Goal: Task Accomplishment & Management: Manage account settings

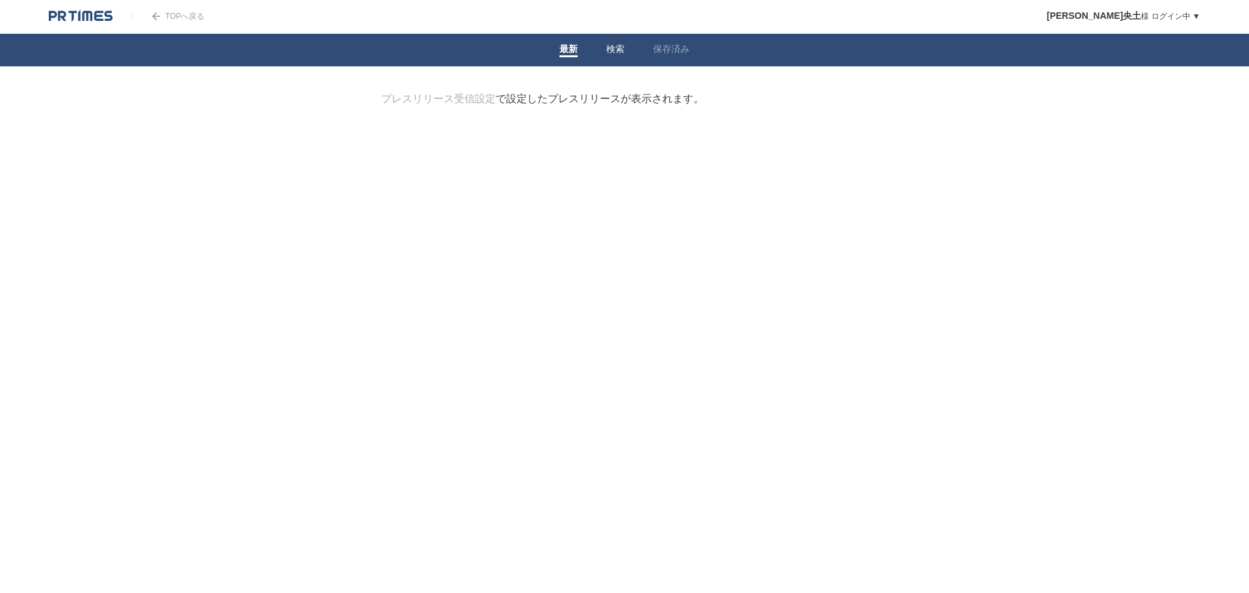
click at [612, 54] on link "検索" at bounding box center [615, 51] width 18 height 14
click at [680, 52] on link "保存済み" at bounding box center [671, 51] width 36 height 14
click at [595, 46] on li "検索" at bounding box center [615, 50] width 47 height 33
click at [612, 51] on link "検索" at bounding box center [615, 51] width 18 height 14
click at [556, 46] on li "最新" at bounding box center [568, 50] width 47 height 33
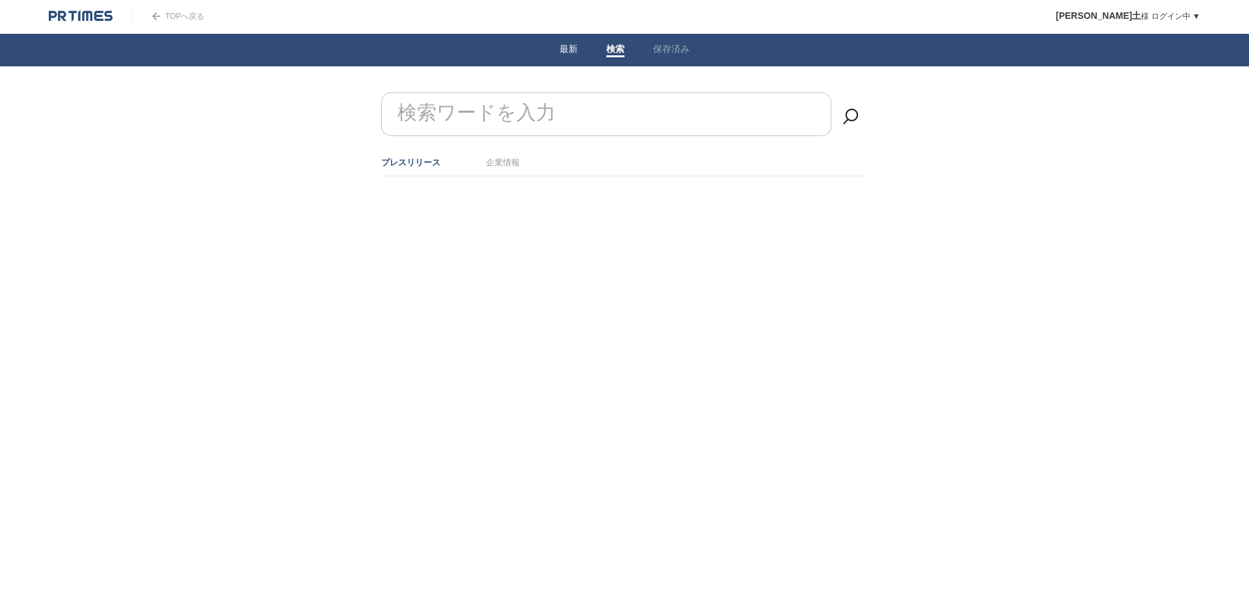
click at [574, 48] on link "最新" at bounding box center [569, 51] width 18 height 14
click at [611, 50] on link "検索" at bounding box center [615, 51] width 18 height 14
click at [589, 45] on li "最新" at bounding box center [568, 50] width 47 height 33
click at [648, 49] on li "保存済み" at bounding box center [671, 50] width 65 height 33
click at [668, 52] on link "保存済み" at bounding box center [671, 51] width 36 height 14
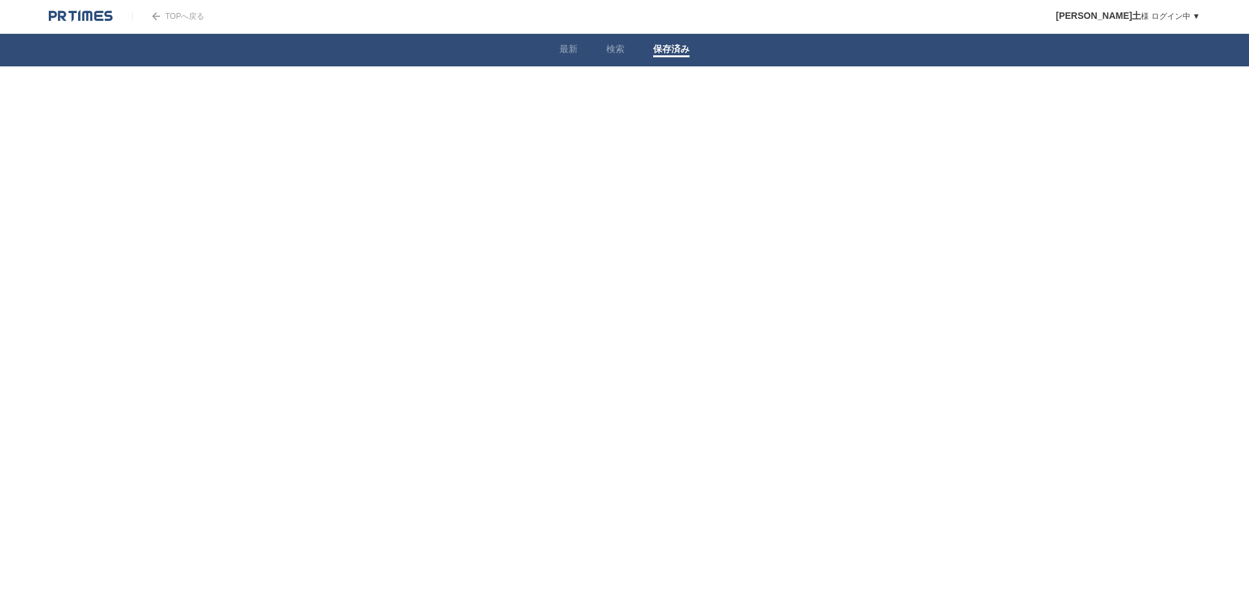
click at [617, 47] on link "検索" at bounding box center [615, 51] width 18 height 14
click at [571, 49] on link "最新" at bounding box center [569, 51] width 18 height 14
click at [528, 110] on main "プレスリリース受信設定 で設定したプレスリリースが表示されます。 閲覧履歴を表示します。 フォロー たくさんの企業がPR TIMESを利用しています。企業名か…" at bounding box center [624, 141] width 527 height 98
click at [449, 102] on link "プレスリリース受信設定" at bounding box center [438, 98] width 115 height 11
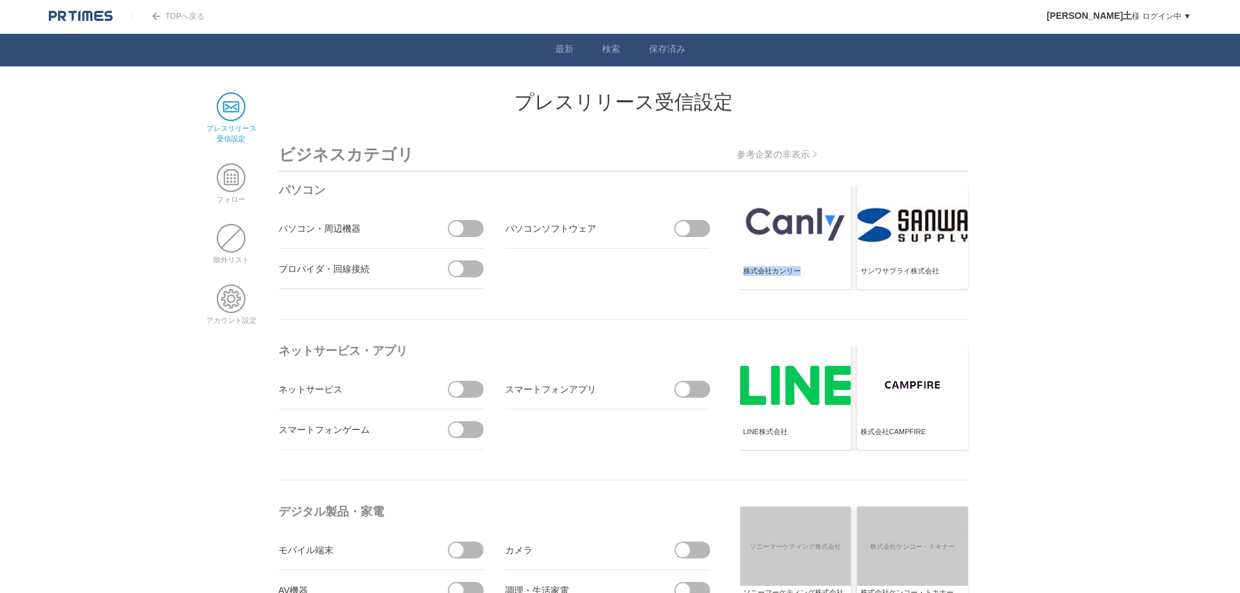
drag, startPoint x: 901, startPoint y: 243, endPoint x: 1010, endPoint y: 243, distance: 109.3
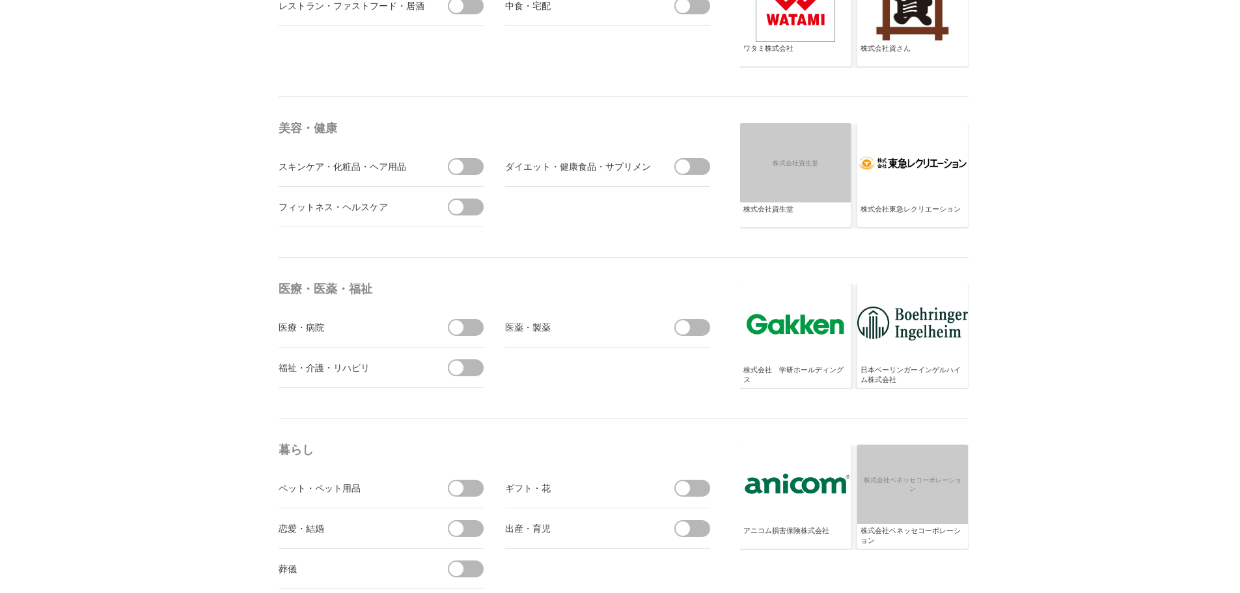
scroll to position [3037, 0]
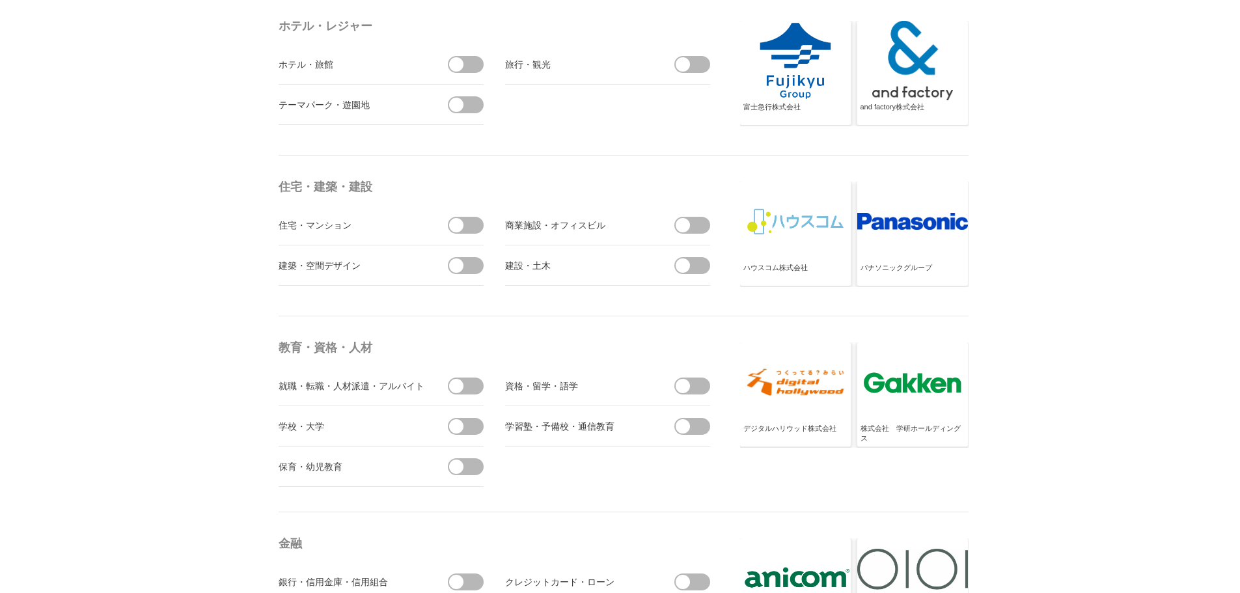
click at [690, 232] on span at bounding box center [696, 225] width 27 height 17
click at [0, 0] on input "checkbox" at bounding box center [0, 0] width 0 height 0
click at [700, 264] on span at bounding box center [696, 265] width 27 height 17
click at [0, 0] on input "checkbox" at bounding box center [0, 0] width 0 height 0
click at [708, 269] on span at bounding box center [692, 274] width 36 height 34
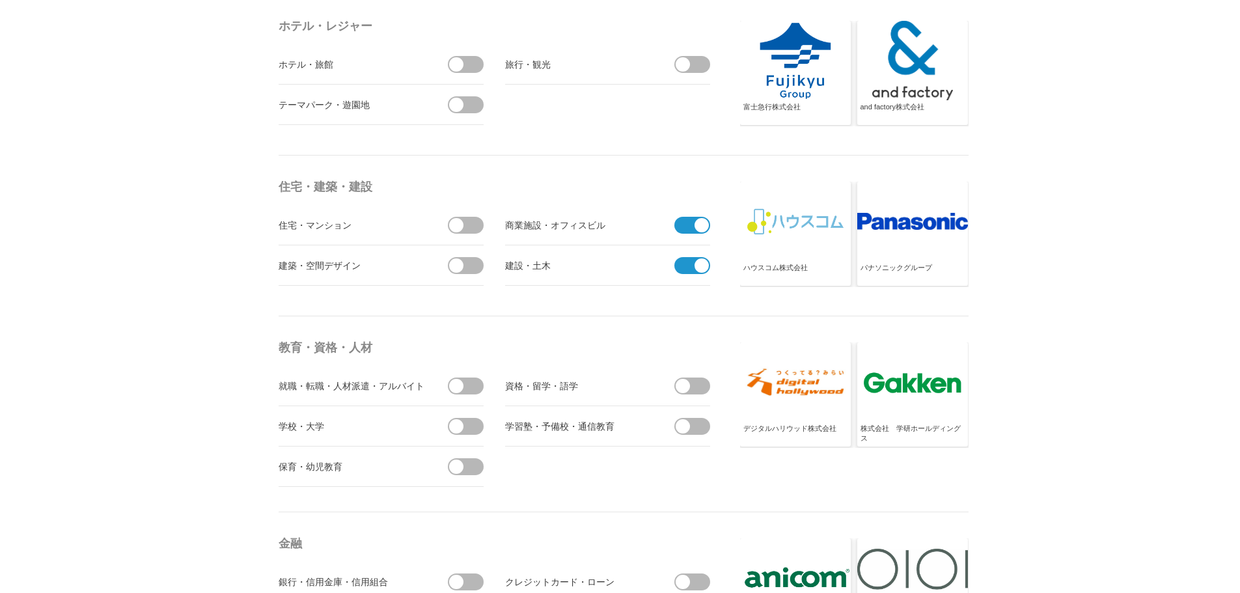
click at [0, 0] on input "checkbox" at bounding box center [0, 0] width 0 height 0
click at [691, 269] on span at bounding box center [696, 265] width 27 height 17
click at [0, 0] on input "受信しない" at bounding box center [0, 0] width 0 height 0
click at [473, 275] on li "建築・空間デザイン" at bounding box center [380, 265] width 205 height 40
click at [464, 271] on span at bounding box center [469, 265] width 27 height 17
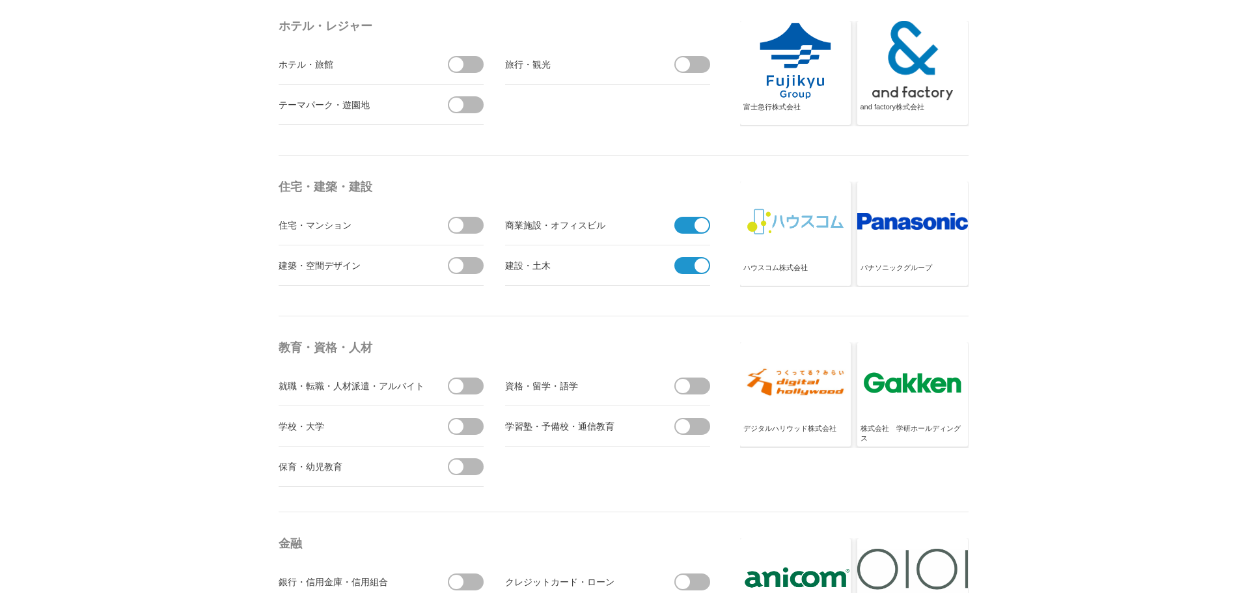
click at [0, 0] on input "checkbox" at bounding box center [0, 0] width 0 height 0
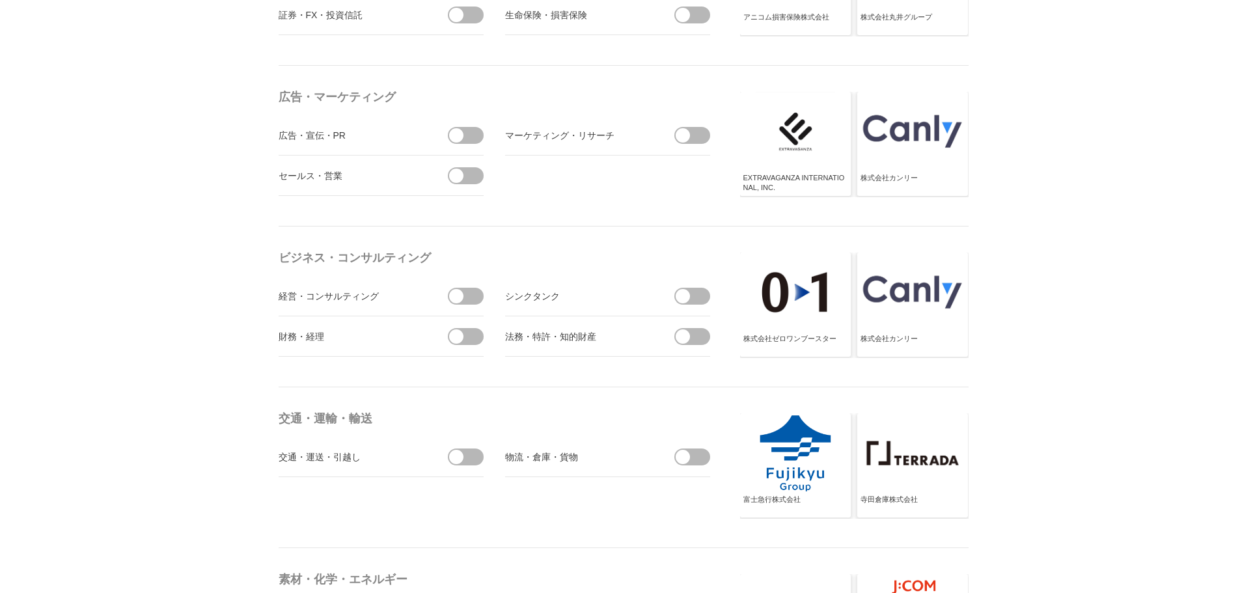
scroll to position [4844, 0]
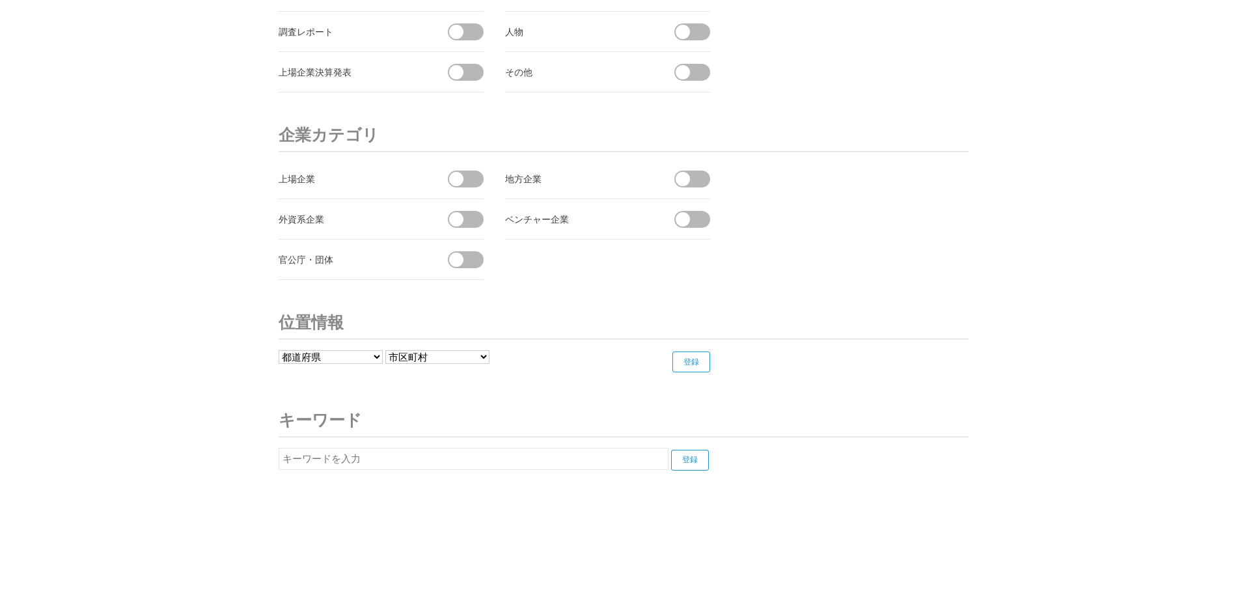
click at [378, 351] on select "都道府県 北海道 青森県 岩手県 宮城県 秋田県 山形県 福島県 茨城県 栃木県 群馬県 埼玉県 千葉県 東京都 神奈川県 新潟県 富山県 石川県 福井県" at bounding box center [330, 357] width 104 height 14
select select "23"
click at [278, 350] on select "都道府県 北海道 青森県 岩手県 宮城県 秋田県 山形県 福島県 茨城県 栃木県 群馬県 埼玉県 千葉県 東京都 神奈川県 新潟県 富山県 石川県 福井県" at bounding box center [330, 357] width 104 height 14
click at [461, 365] on form "都道府県 北海道 青森県 岩手県 宮城県 秋田県 山形県 福島県 茨城県 栃木県 群馬県 埼玉県 千葉県 東京都 神奈川県 新潟県 富山県 石川県 福井県 山…" at bounding box center [501, 361] width 446 height 22
click at [458, 360] on select "------------------- 名古屋市 豊橋市 岡崎市 一宮市 瀬戸市 半田市 春日井市 豊川市 津島市 碧南市 刈谷市 豊田市 安城市 西尾市 蒲…" at bounding box center [437, 357] width 104 height 14
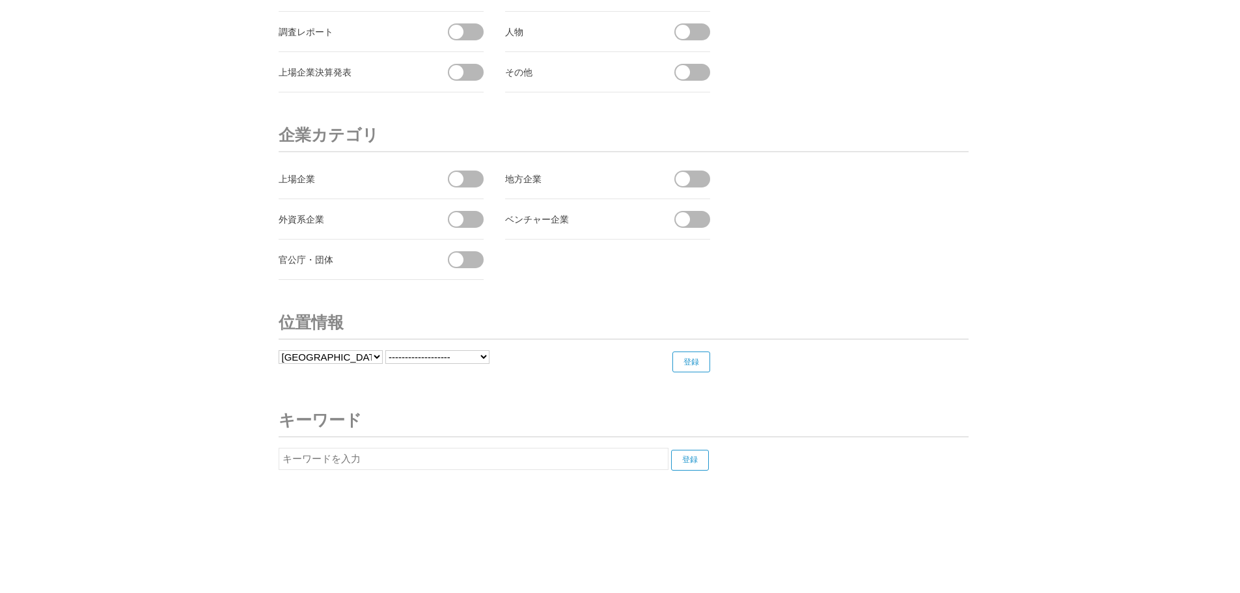
click at [597, 329] on h3 "位置情報" at bounding box center [623, 323] width 690 height 34
drag, startPoint x: 688, startPoint y: 366, endPoint x: 477, endPoint y: 357, distance: 211.0
click at [490, 365] on form "都道府県 北海道 青森県 岩手県 宮城県 秋田県 山形県 福島県 茨城県 栃木県 群馬県 埼玉県 千葉県 東京都 神奈川県 新潟県 富山県 石川県 福井県 山…" at bounding box center [501, 361] width 446 height 22
click at [464, 359] on select "------------------- 名古屋市 豊橋市 岡崎市 一宮市 瀬戸市 半田市 春日井市 豊川市 津島市 碧南市 刈谷市 豊田市 安城市 西尾市 蒲…" at bounding box center [437, 357] width 104 height 14
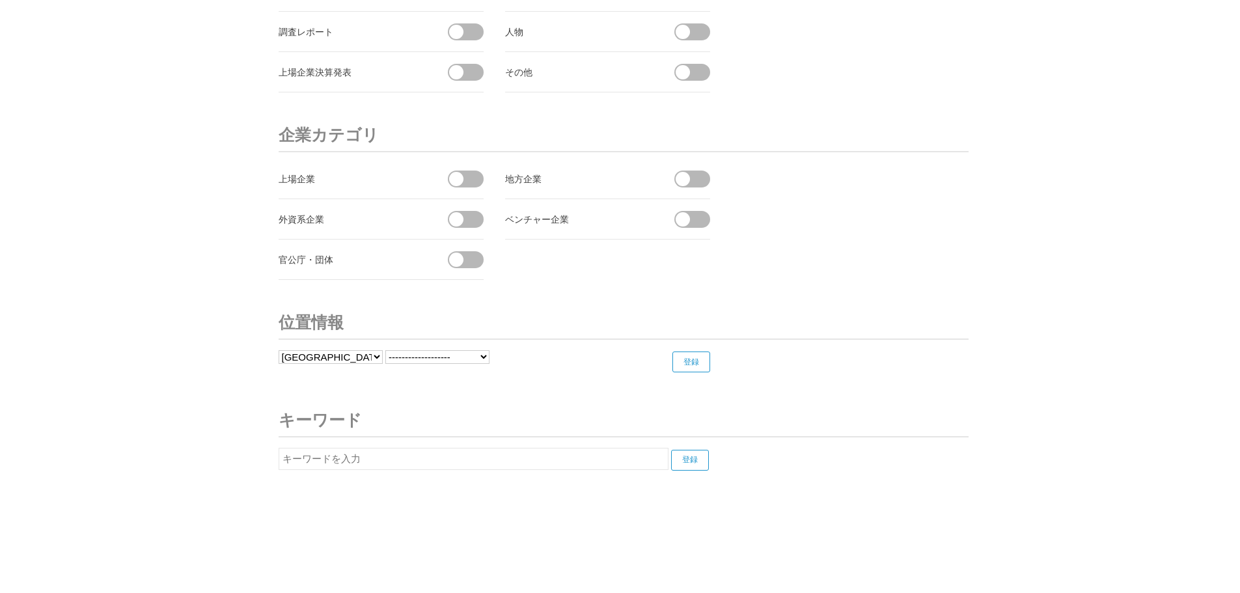
select select "23100"
click at [386, 350] on select "------------------- 名古屋市 豊橋市 岡崎市 一宮市 瀬戸市 半田市 春日井市 豊川市 津島市 碧南市 刈谷市 豊田市 安城市 西尾市 蒲…" at bounding box center [437, 357] width 104 height 14
click at [700, 366] on input "登録" at bounding box center [691, 361] width 38 height 21
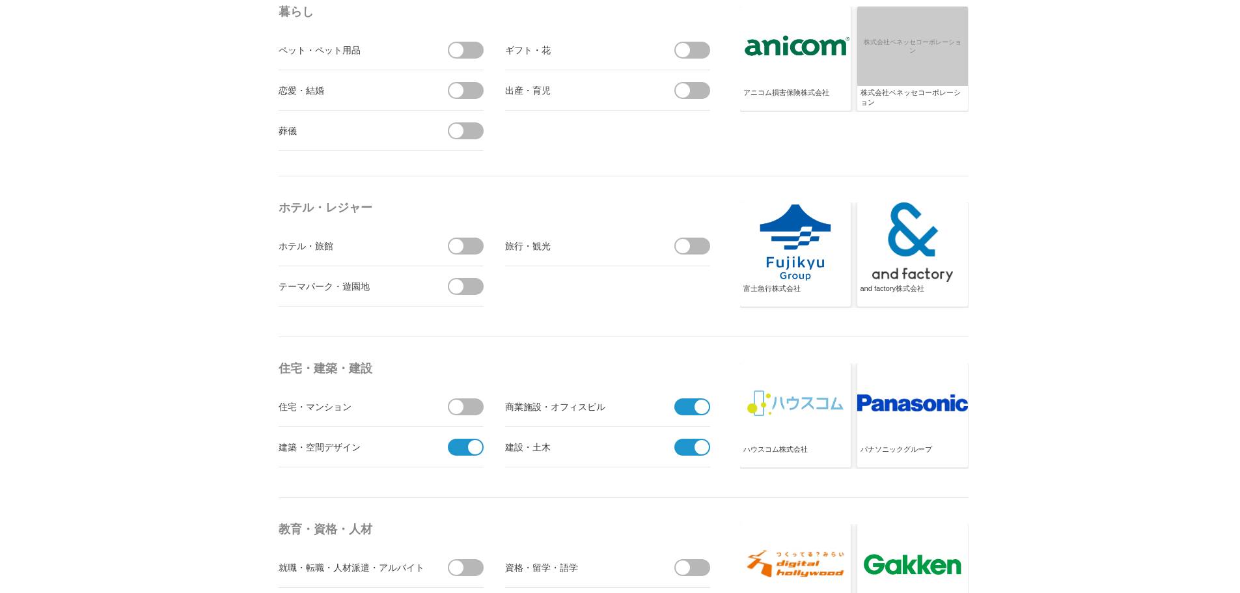
scroll to position [2884, 0]
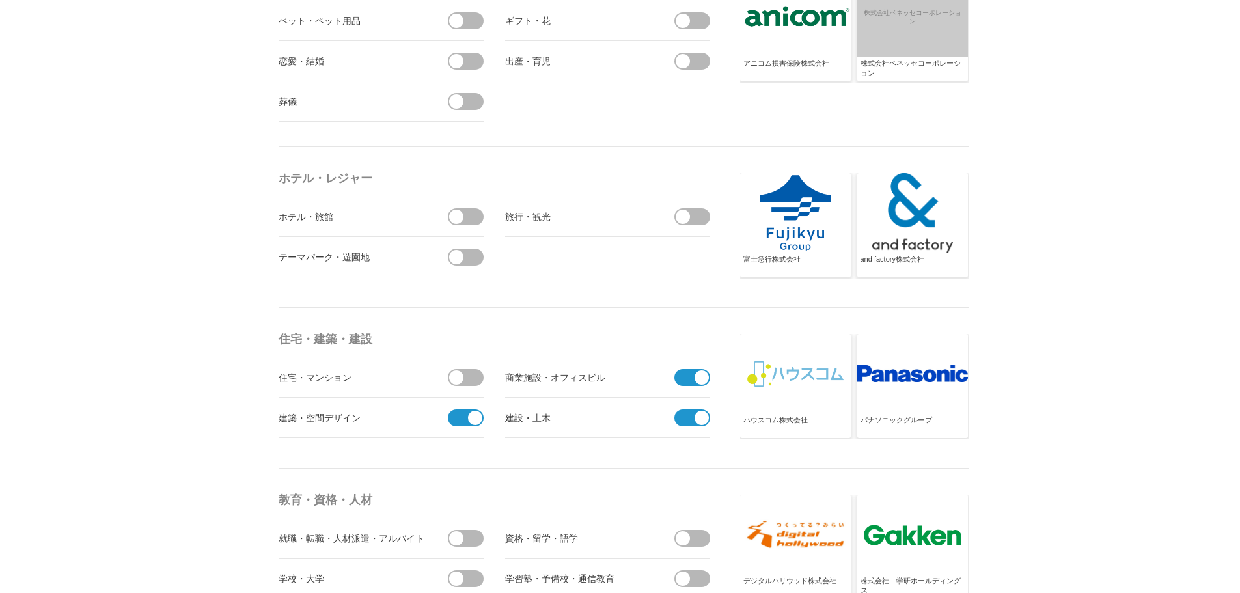
click at [691, 414] on span at bounding box center [687, 417] width 27 height 17
click at [0, 0] on input "受信する" at bounding box center [0, 0] width 0 height 0
click at [480, 417] on span at bounding box center [475, 418] width 14 height 14
click at [0, 0] on input "受信しない" at bounding box center [0, 0] width 0 height 0
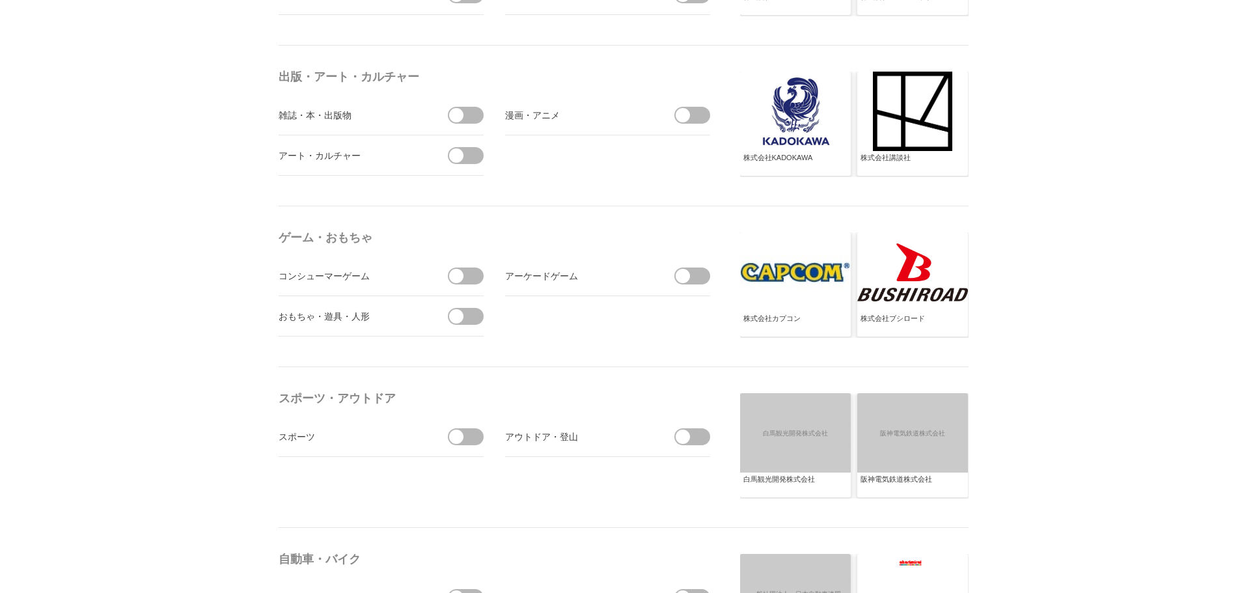
scroll to position [0, 0]
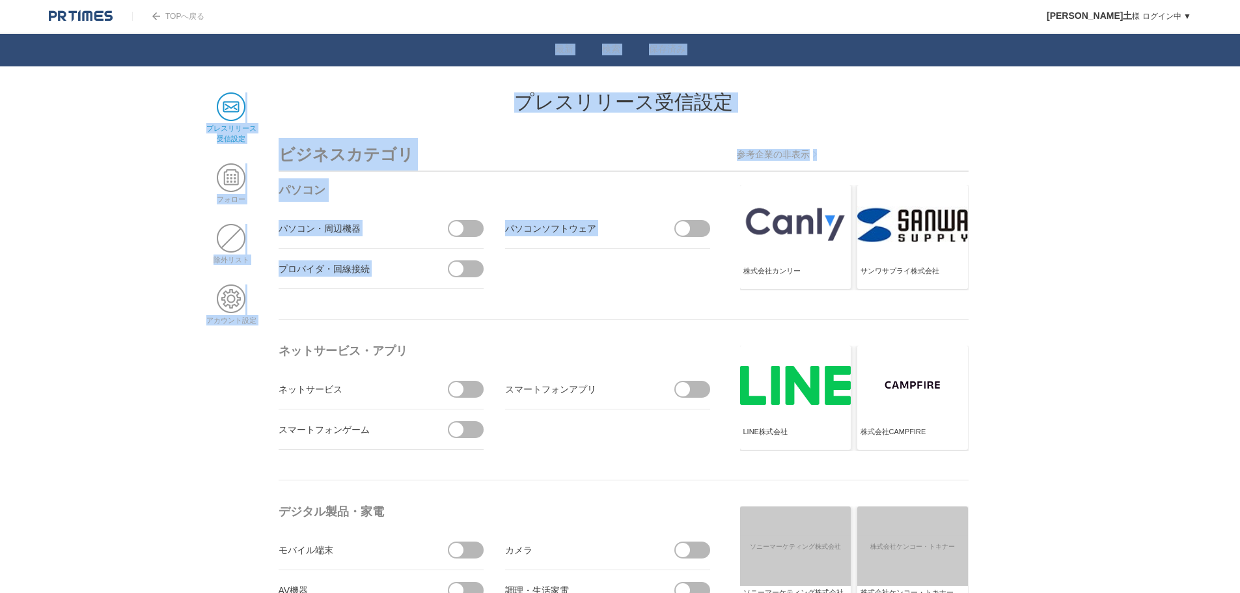
drag, startPoint x: 1180, startPoint y: 20, endPoint x: 955, endPoint y: 183, distance: 278.7
drag, startPoint x: 999, startPoint y: 143, endPoint x: 1015, endPoint y: 136, distance: 17.2
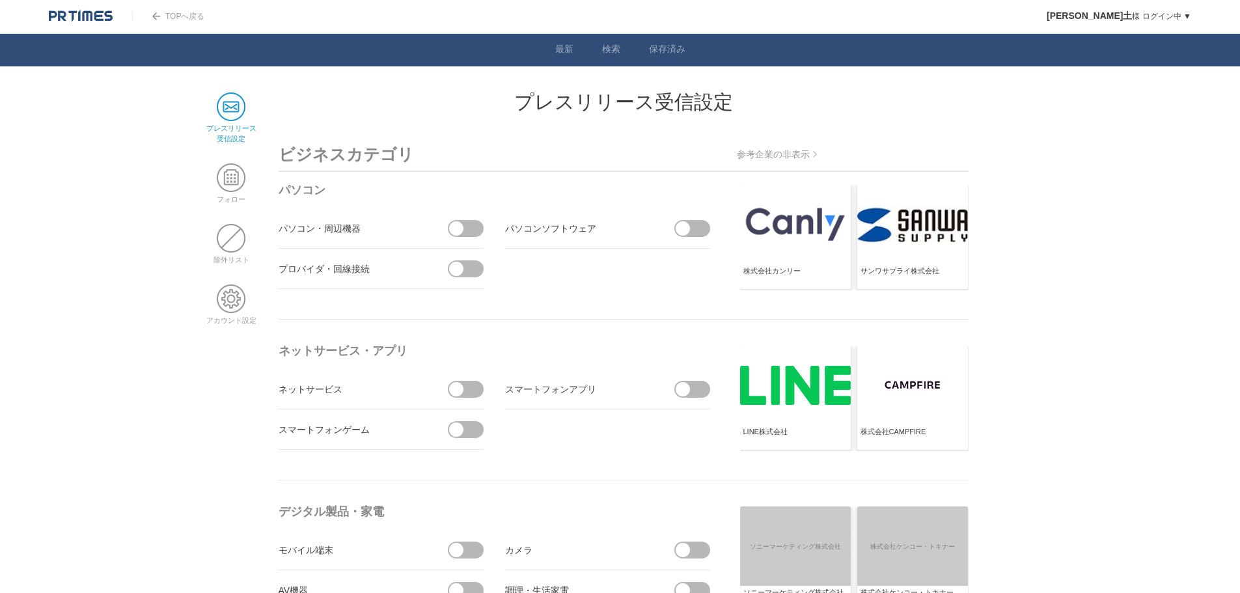
drag, startPoint x: 1149, startPoint y: 38, endPoint x: 1156, endPoint y: 31, distance: 9.2
click at [1149, 36] on nav "最新 検索 保存済み" at bounding box center [620, 50] width 1240 height 33
click at [1156, 25] on div "[PERSON_NAME]土 様 ログイン中 ▼ プレスリリース受信設定 フォロー 除外リスト アカウント設定 閲覧履歴 退会手続き PR TIMESサイトへ…" at bounding box center [1109, 16] width 164 height 33
click at [870, 159] on h3 "ビジネスカテゴリ" at bounding box center [623, 155] width 690 height 34
click at [231, 182] on span at bounding box center [231, 177] width 29 height 29
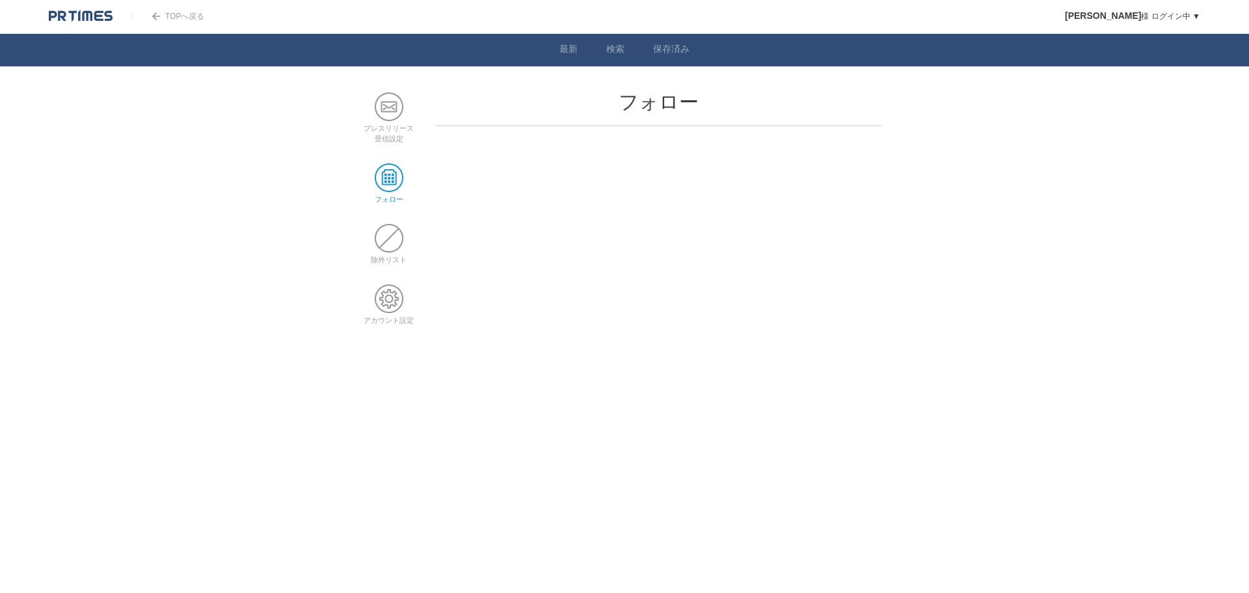
drag, startPoint x: 623, startPoint y: 116, endPoint x: 698, endPoint y: 109, distance: 75.2
click at [630, 116] on header "フォロー" at bounding box center [659, 109] width 446 height 34
drag, startPoint x: 694, startPoint y: 104, endPoint x: 580, endPoint y: 67, distance: 119.8
click at [692, 104] on h2 "フォロー" at bounding box center [659, 102] width 446 height 20
click at [373, 120] on li "プレスリリース 受信設定" at bounding box center [388, 117] width 55 height 51
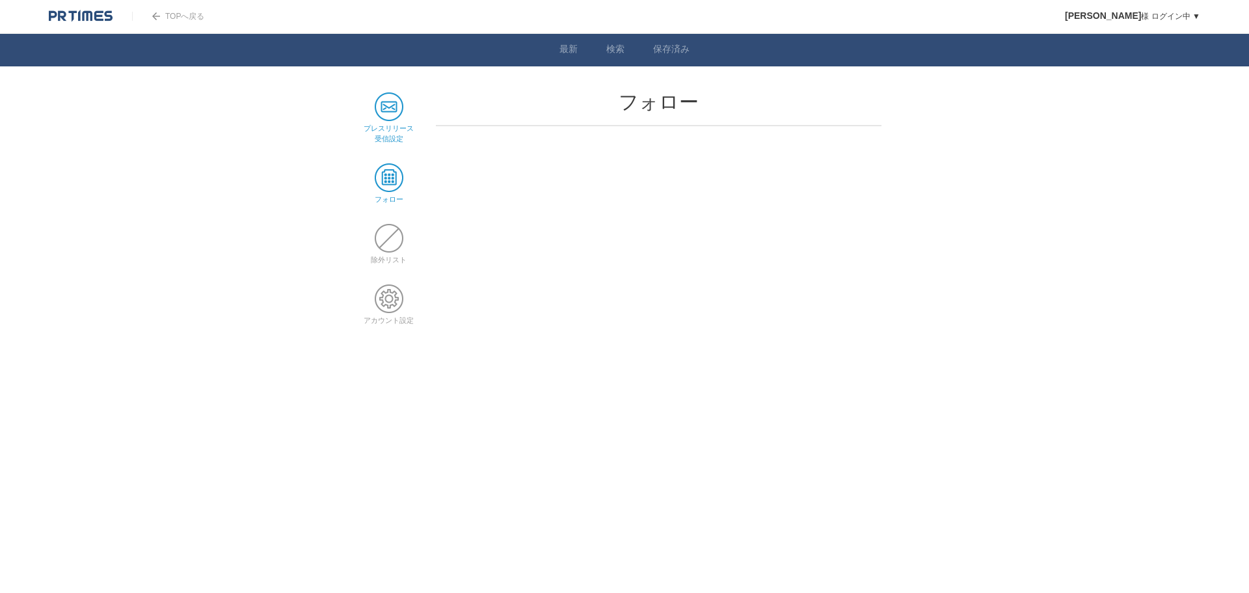
click at [381, 102] on span at bounding box center [389, 106] width 29 height 29
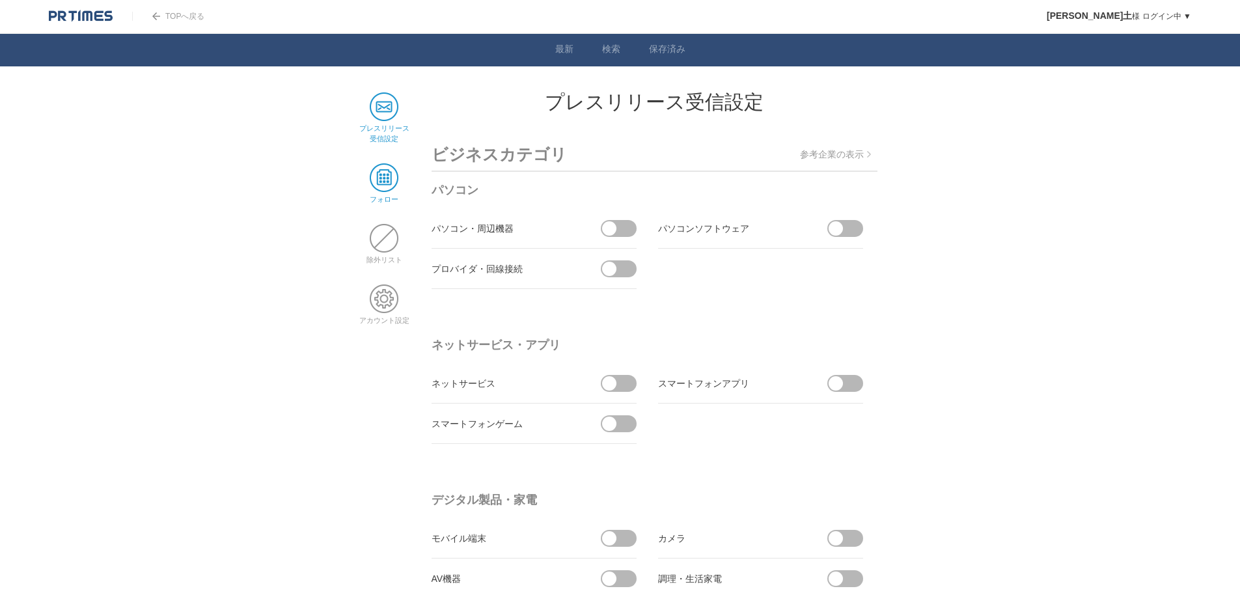
click at [383, 178] on span at bounding box center [384, 177] width 29 height 29
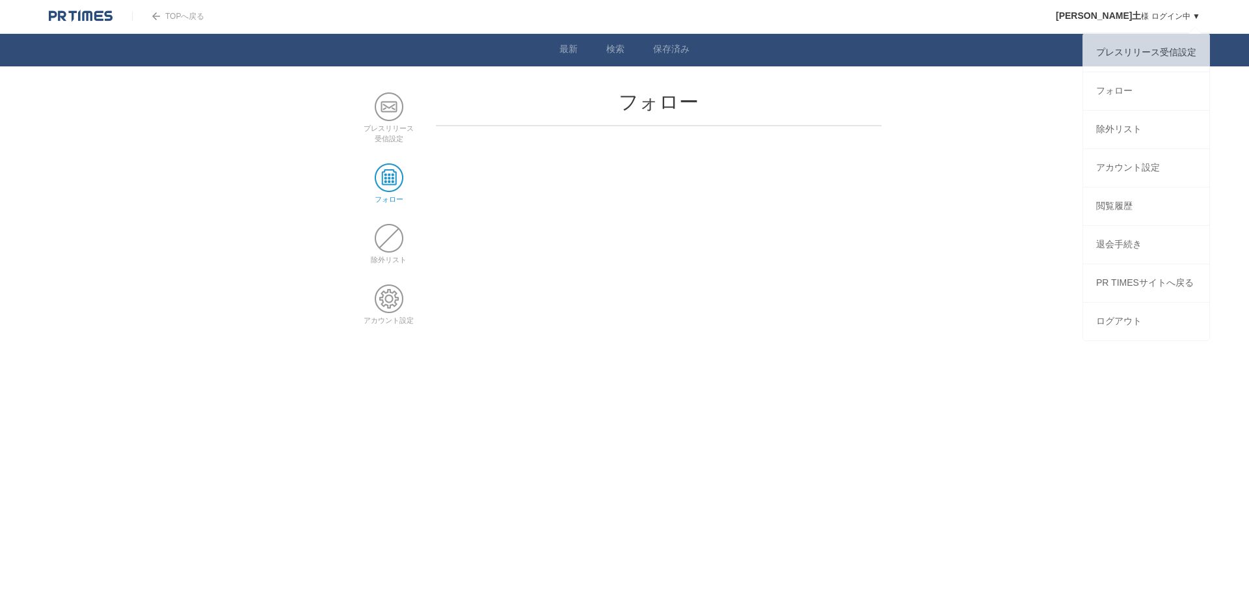
click at [1200, 16] on div "久保樹央土 様 ログイン中 ▼ プレスリリース受信設定 フォロー 除外リスト アカウント設定 閲覧履歴 退会手続き PR TIMESサイトへ戻る ログアウト" at bounding box center [1142, 16] width 213 height 33
click at [1183, 16] on link "[PERSON_NAME]土 様 ログイン中 ▼" at bounding box center [1128, 16] width 144 height 9
click at [1135, 107] on link "フォロー" at bounding box center [1146, 91] width 126 height 38
click at [1172, 16] on link "[PERSON_NAME]土 様 ログイン中 ▼" at bounding box center [1132, 16] width 135 height 9
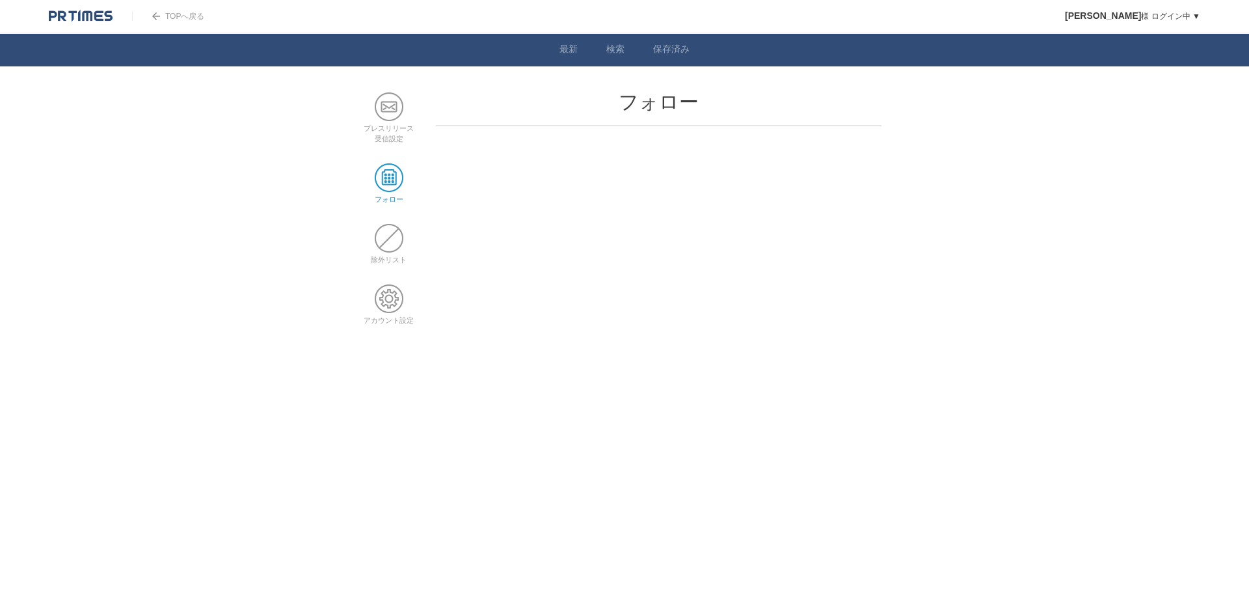
click at [658, 204] on main "プレスリリース 受信設定 フォロー 除外リスト アカウント設定 フォロー" at bounding box center [624, 218] width 527 height 252
click at [176, 15] on link "TOPへ戻る" at bounding box center [168, 16] width 72 height 9
